Goal: Task Accomplishment & Management: Manage account settings

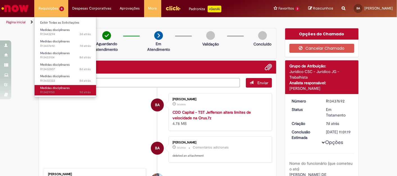
click at [62, 85] on link "Medidas disciplinares 9d atrás 9 dias atrás R13429150" at bounding box center [66, 90] width 62 height 10
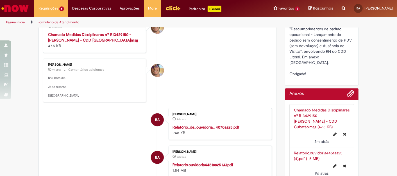
scroll to position [270, 0]
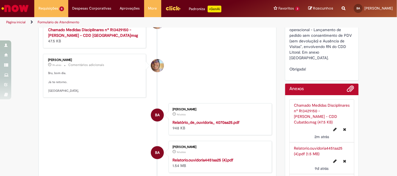
click at [226, 125] on strong "Relatório_de_ouvidoria_ 4070aa25.pdf" at bounding box center [206, 122] width 67 height 5
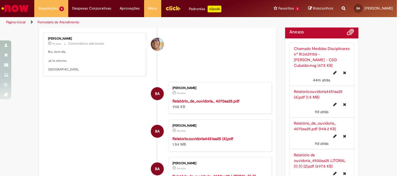
scroll to position [294, 0]
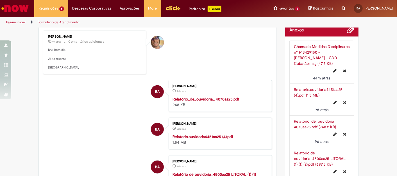
click at [219, 102] on strong "Relatório_de_ouvidoria_ 4070aa25.pdf" at bounding box center [206, 99] width 67 height 5
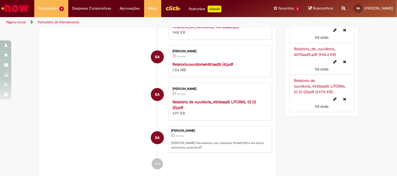
scroll to position [367, 0]
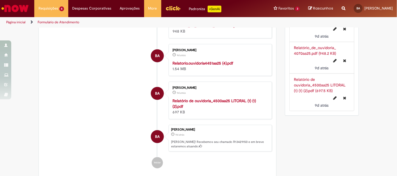
click at [221, 66] on strong "Relatorio.ouvidoria4451aa25 (4).pdf" at bounding box center [203, 63] width 61 height 5
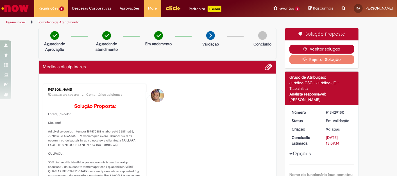
click at [308, 48] on button "Aceitar solução" at bounding box center [321, 49] width 65 height 9
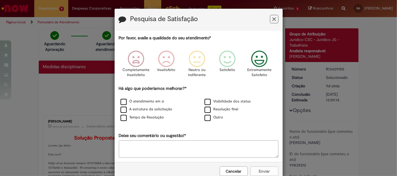
click at [261, 70] on p "Extremamente Satisfeito" at bounding box center [259, 72] width 24 height 10
click at [149, 104] on label "O atendimento em si" at bounding box center [143, 101] width 44 height 5
click at [255, 172] on button "Enviar" at bounding box center [264, 172] width 28 height 10
